Goal: Information Seeking & Learning: Learn about a topic

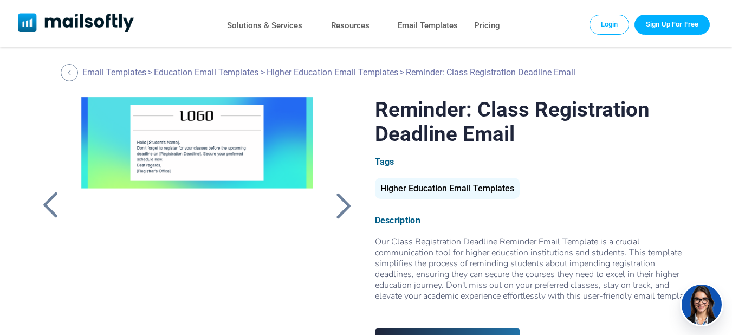
click at [269, 162] on div at bounding box center [197, 232] width 257 height 271
click at [344, 202] on div at bounding box center [343, 205] width 27 height 28
